Goal: Register for event/course

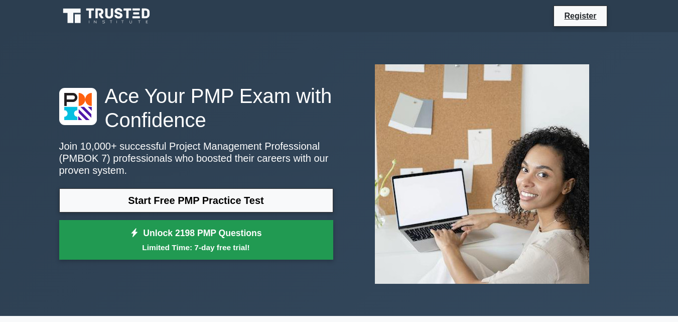
click at [177, 235] on link "Unlock 2198 PMP Questions Limited Time: 7-day free trial!" at bounding box center [196, 240] width 274 height 40
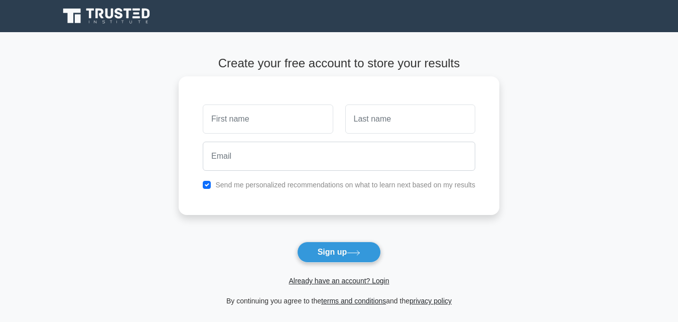
click at [237, 114] on input "text" at bounding box center [268, 118] width 130 height 29
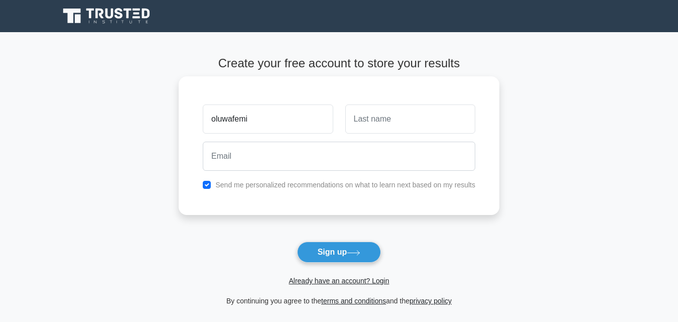
type input "oluwafemi"
click at [359, 122] on input "text" at bounding box center [410, 118] width 130 height 29
type input "adebiyi"
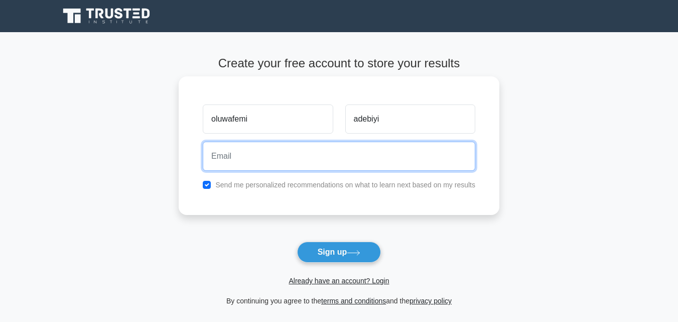
click at [253, 159] on input "email" at bounding box center [339, 156] width 272 height 29
type input "[EMAIL_ADDRESS][DOMAIN_NAME]"
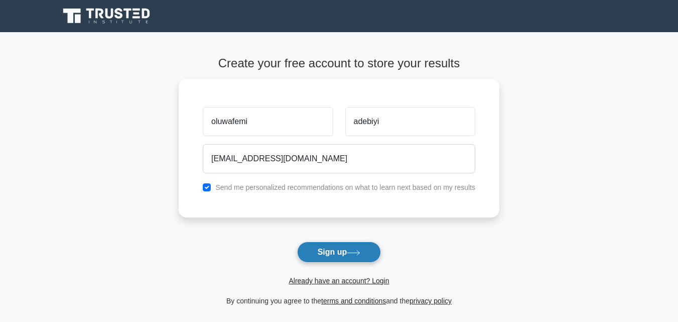
click at [314, 250] on button "Sign up" at bounding box center [339, 251] width 84 height 21
